Goal: Answer question/provide support

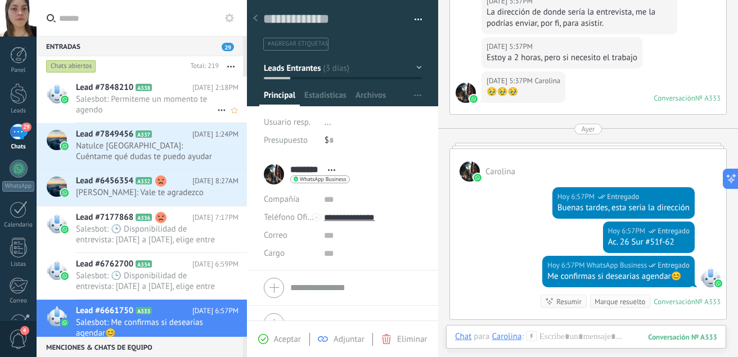
click at [165, 102] on span "Salesbot: Permiteme un momento te agendo" at bounding box center [146, 104] width 141 height 21
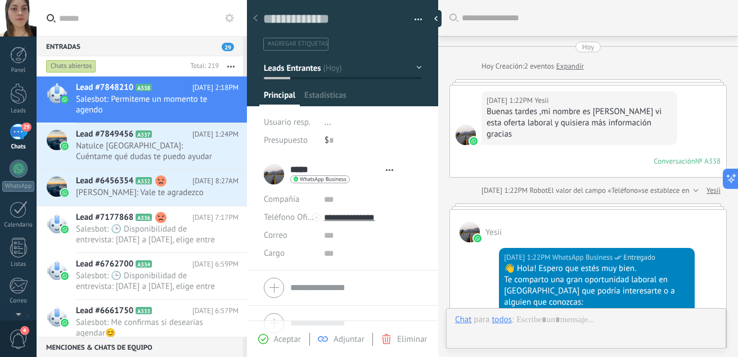
type textarea "**********"
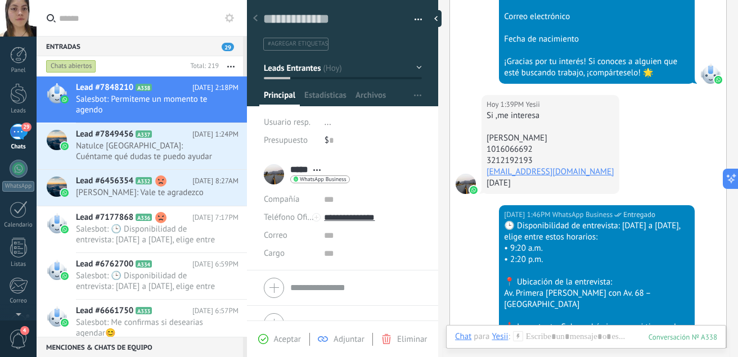
scroll to position [994, 0]
drag, startPoint x: 488, startPoint y: 140, endPoint x: 610, endPoint y: 143, distance: 122.2
click at [610, 143] on div "[DATE] 1:39PM Yesii Si ,me interesa [PERSON_NAME] 1016066692 3212192193 [EMAIL_…" at bounding box center [551, 145] width 138 height 99
copy div "[PERSON_NAME]"
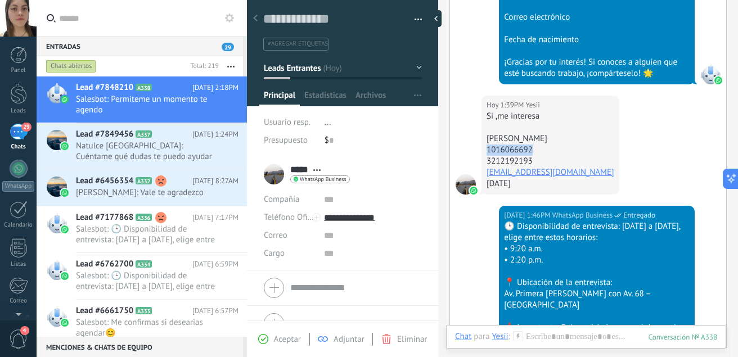
drag, startPoint x: 536, startPoint y: 151, endPoint x: 483, endPoint y: 152, distance: 52.3
click at [483, 152] on div "[DATE] 1:39PM Yesii Si ,me interesa [PERSON_NAME] 1016066692 3212192193 [EMAIL_…" at bounding box center [551, 145] width 138 height 99
copy div "1016066692"
drag, startPoint x: 536, startPoint y: 163, endPoint x: 484, endPoint y: 159, distance: 51.9
click at [484, 159] on div "[DATE] 1:39PM Yesii Si ,me interesa [PERSON_NAME] 1016066692 3212192193 [EMAIL_…" at bounding box center [551, 145] width 138 height 99
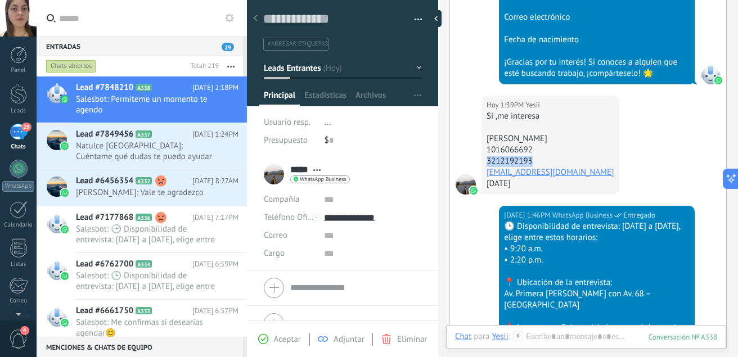
copy div "3212192193"
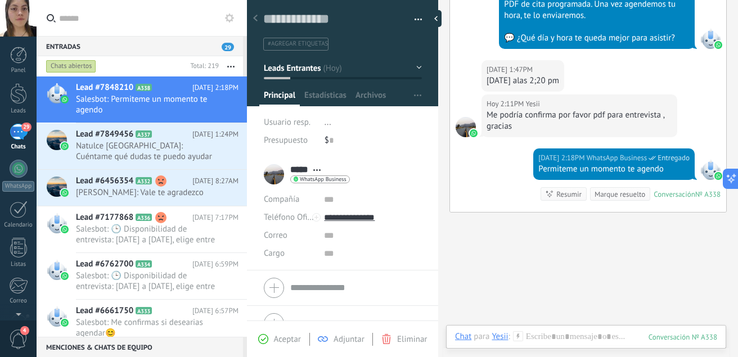
scroll to position [1369, 0]
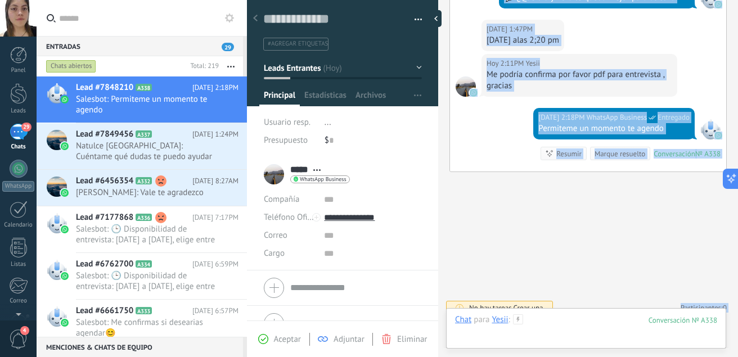
click at [577, 322] on div at bounding box center [586, 332] width 262 height 34
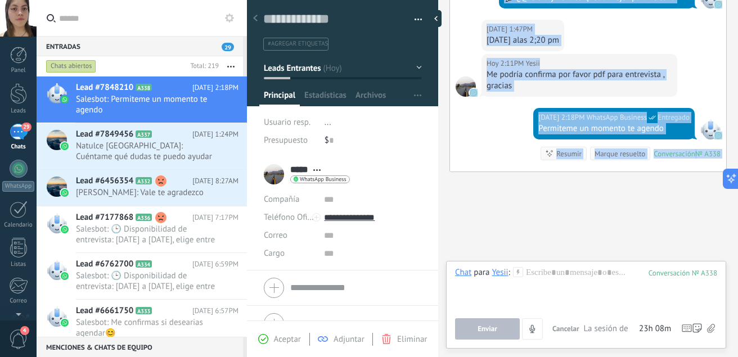
click at [710, 327] on icon at bounding box center [711, 329] width 8 height 10
click at [0, 0] on input "file" at bounding box center [0, 0] width 0 height 0
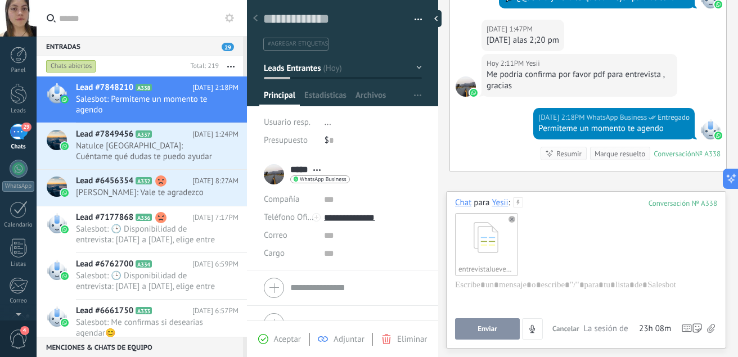
click at [493, 329] on span "Enviar" at bounding box center [488, 329] width 20 height 8
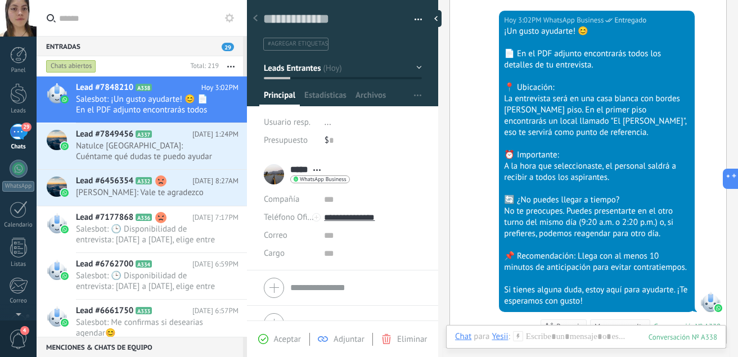
scroll to position [1784, 0]
